Goal: Information Seeking & Learning: Learn about a topic

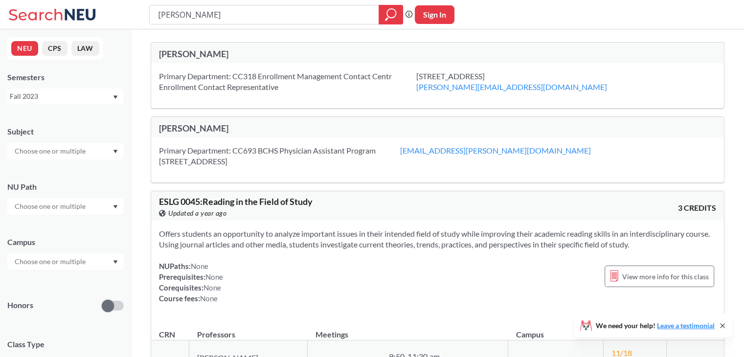
click at [67, 103] on div "Fall 2023" at bounding box center [65, 96] width 116 height 16
click at [71, 123] on div "Fall 2025" at bounding box center [65, 117] width 116 height 27
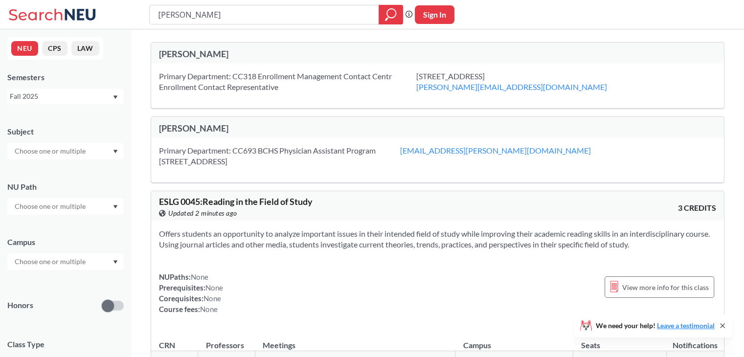
click at [87, 100] on div "Fall 2025" at bounding box center [61, 96] width 102 height 11
click at [111, 73] on div "Semesters" at bounding box center [65, 77] width 116 height 11
click at [83, 150] on input "text" at bounding box center [51, 151] width 82 height 12
click at [78, 141] on div "Subject" at bounding box center [65, 137] width 116 height 43
click at [113, 150] on icon "Dropdown arrow" at bounding box center [115, 151] width 4 height 3
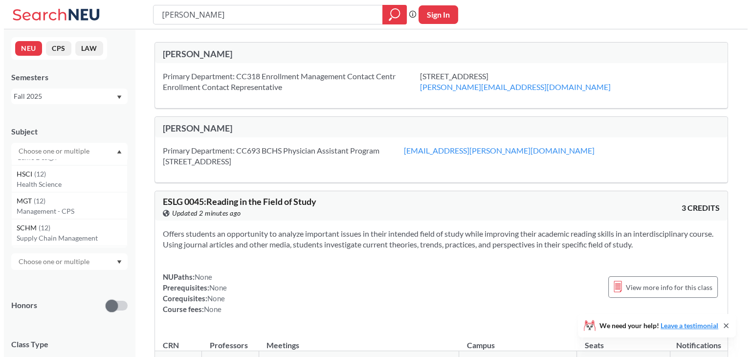
scroll to position [1770, 0]
click at [82, 205] on p "Management - CPS" at bounding box center [68, 210] width 110 height 10
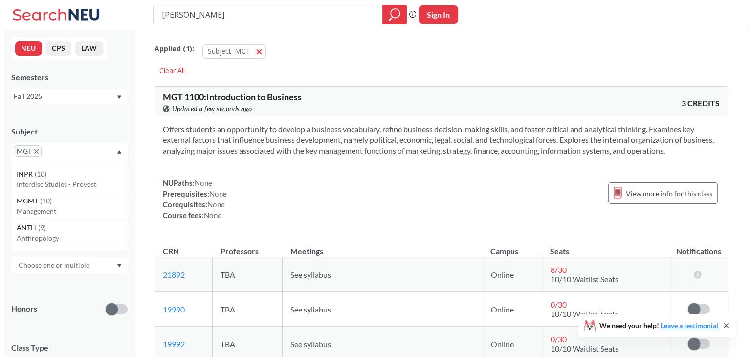
scroll to position [2149, 0]
click at [73, 207] on p "Management" at bounding box center [68, 211] width 110 height 10
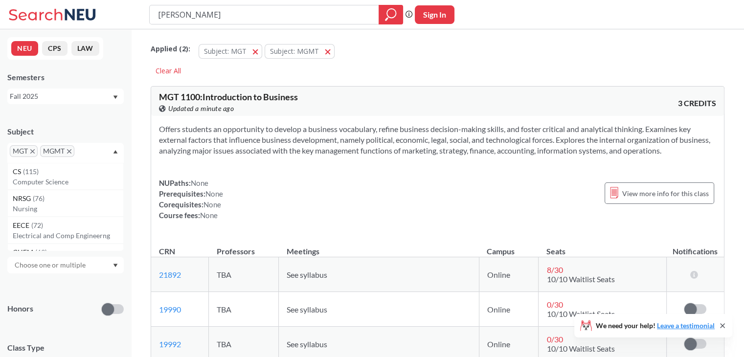
click at [33, 153] on icon "X to remove pill" at bounding box center [32, 151] width 4 height 4
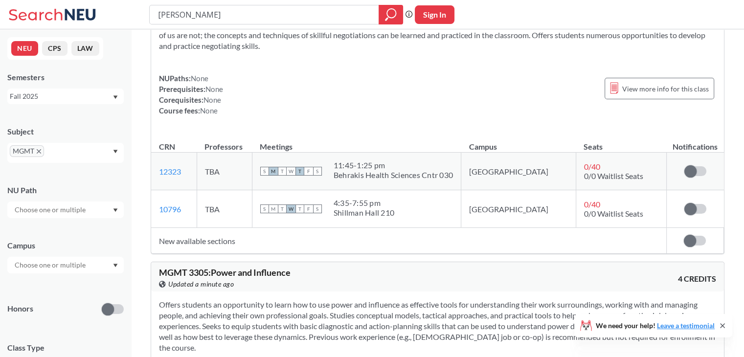
click at [111, 140] on div "Subject MGMT" at bounding box center [65, 139] width 116 height 46
click at [76, 210] on input "text" at bounding box center [51, 210] width 82 height 12
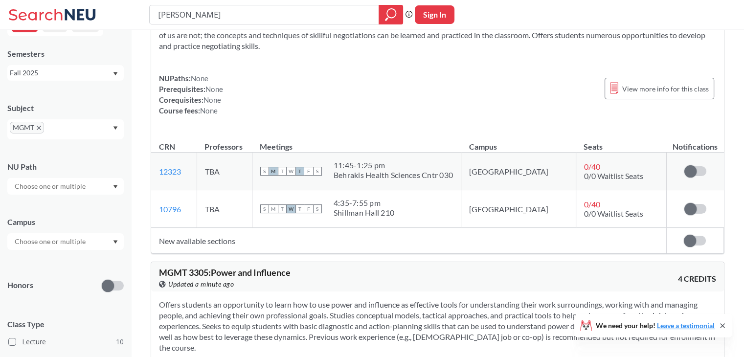
click at [59, 266] on div "Honors" at bounding box center [65, 279] width 116 height 35
click at [113, 186] on icon "Dropdown arrow" at bounding box center [115, 187] width 5 height 4
click at [98, 155] on div "NU Path" at bounding box center [65, 173] width 116 height 43
click at [70, 239] on input "text" at bounding box center [51, 242] width 82 height 12
click at [116, 75] on icon "Dropdown arrow" at bounding box center [115, 74] width 5 height 4
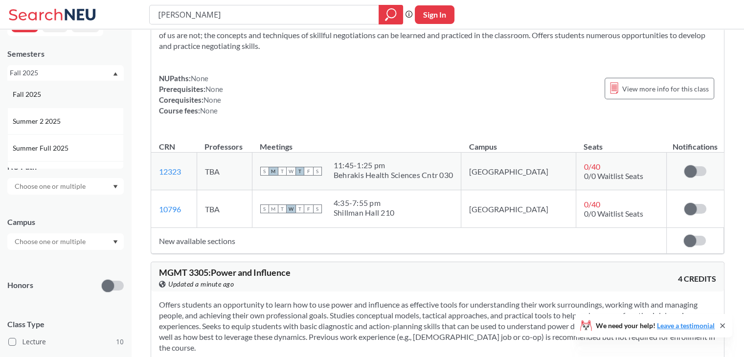
click at [84, 87] on div "Fall 2025" at bounding box center [65, 94] width 116 height 27
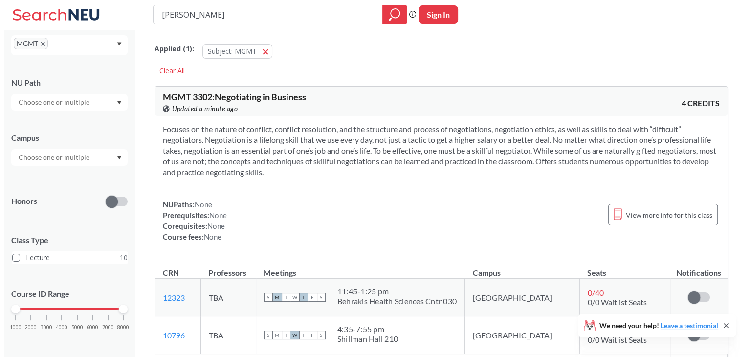
scroll to position [112, 0]
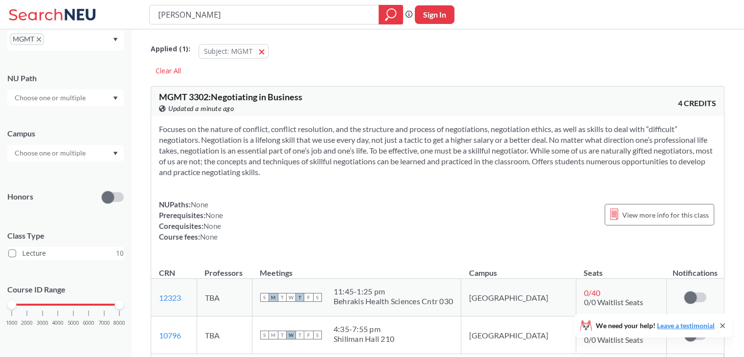
click at [66, 250] on label "Lecture 10" at bounding box center [65, 253] width 115 height 13
click at [30, 250] on input "Lecture 10" at bounding box center [26, 252] width 8 height 8
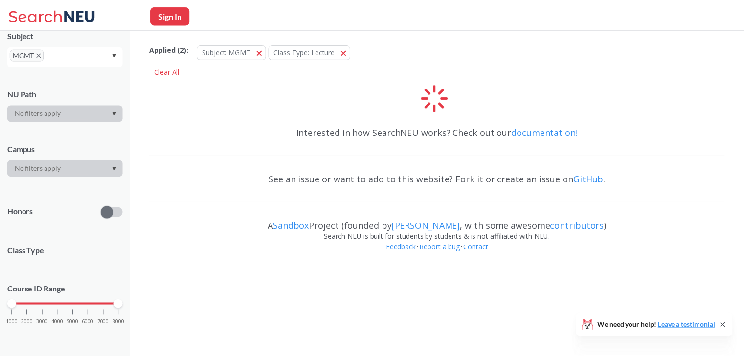
scroll to position [112, 0]
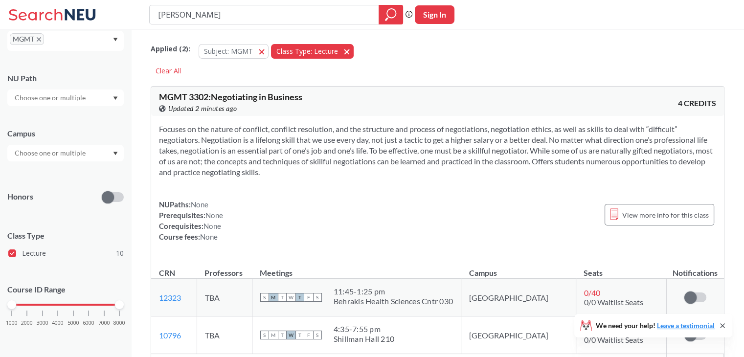
click at [350, 51] on span "button" at bounding box center [350, 50] width 0 height 9
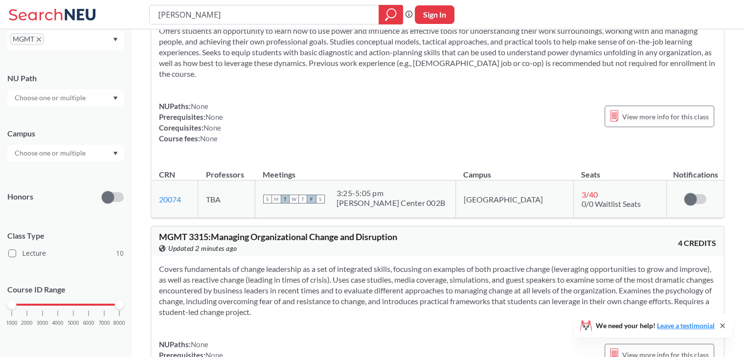
scroll to position [507, 0]
